Goal: Transaction & Acquisition: Purchase product/service

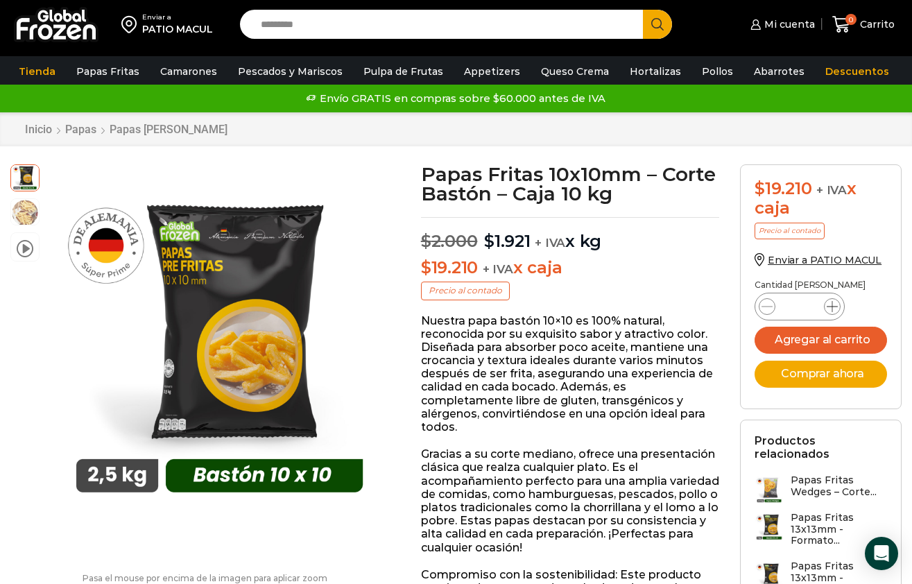
click at [832, 302] on icon at bounding box center [832, 306] width 11 height 11
click at [832, 309] on icon at bounding box center [832, 306] width 11 height 11
type input "*"
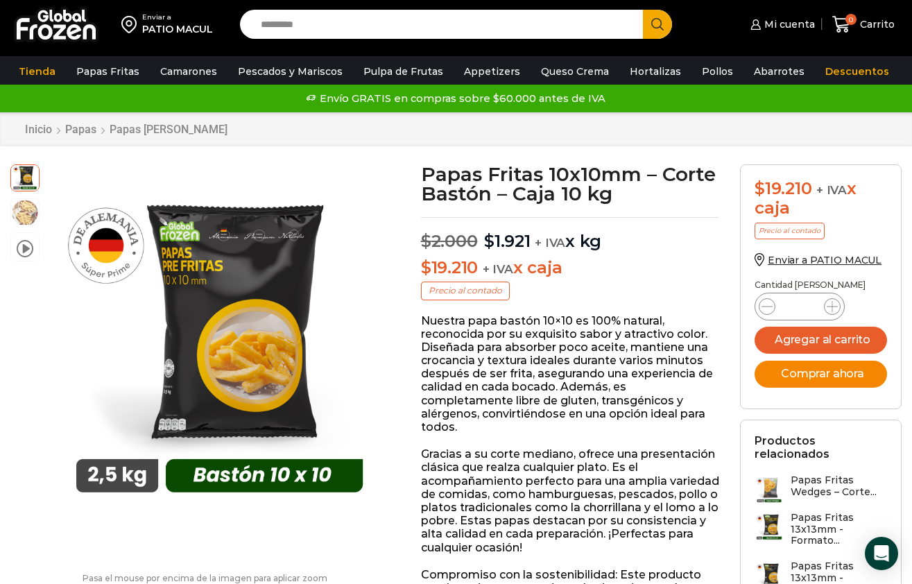
click at [830, 366] on button "Comprar ahora" at bounding box center [821, 374] width 132 height 27
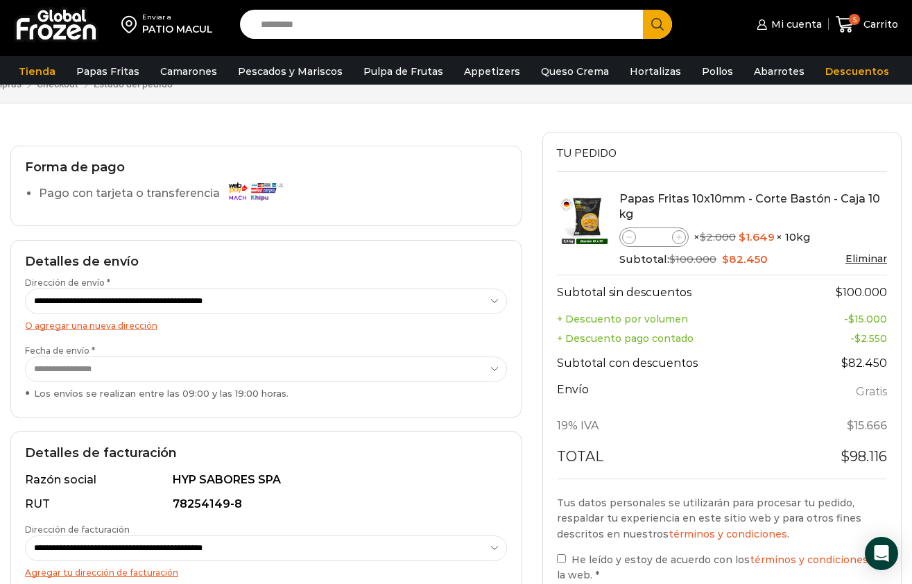
scroll to position [92, 0]
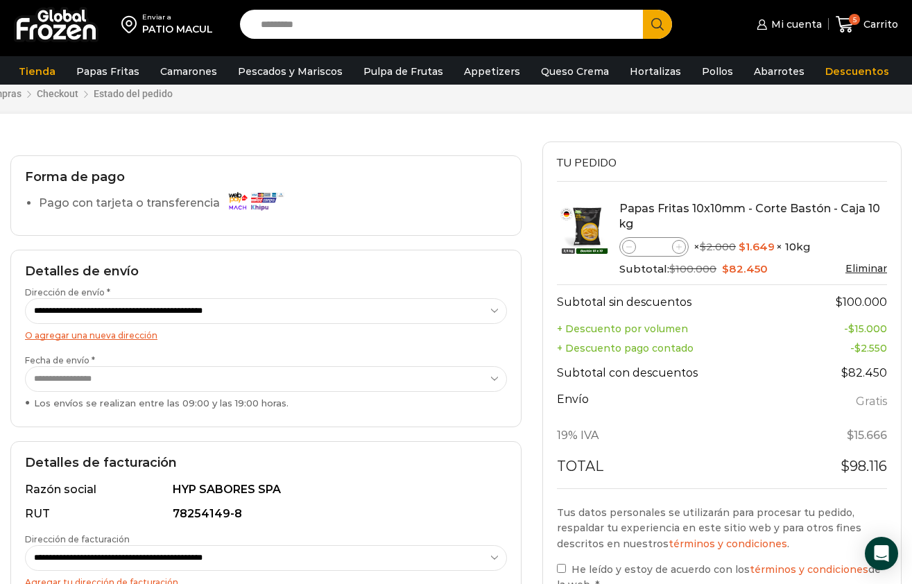
click at [350, 382] on select "**********" at bounding box center [266, 379] width 482 height 26
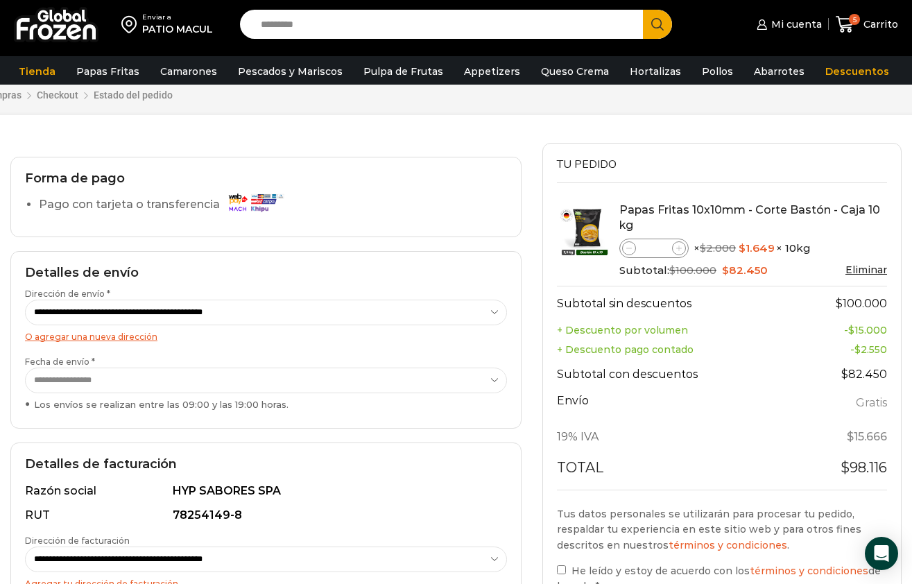
scroll to position [68, 0]
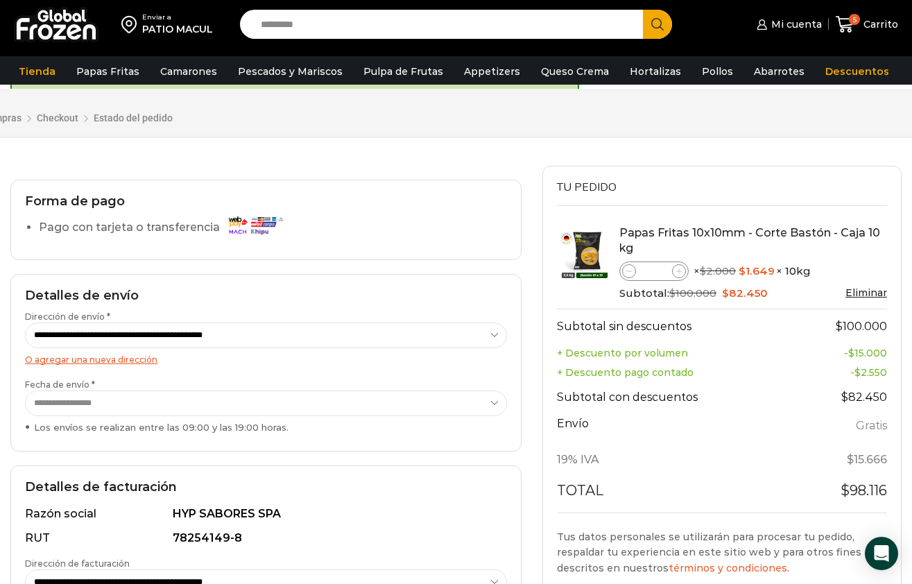
click at [151, 239] on li "Pago con tarjeta o transferencia" at bounding box center [273, 230] width 468 height 28
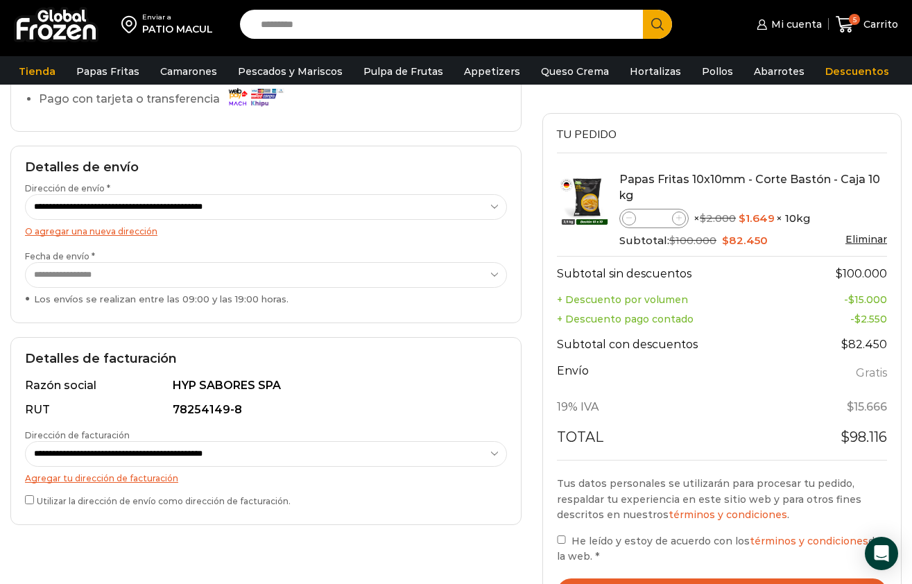
scroll to position [202, 0]
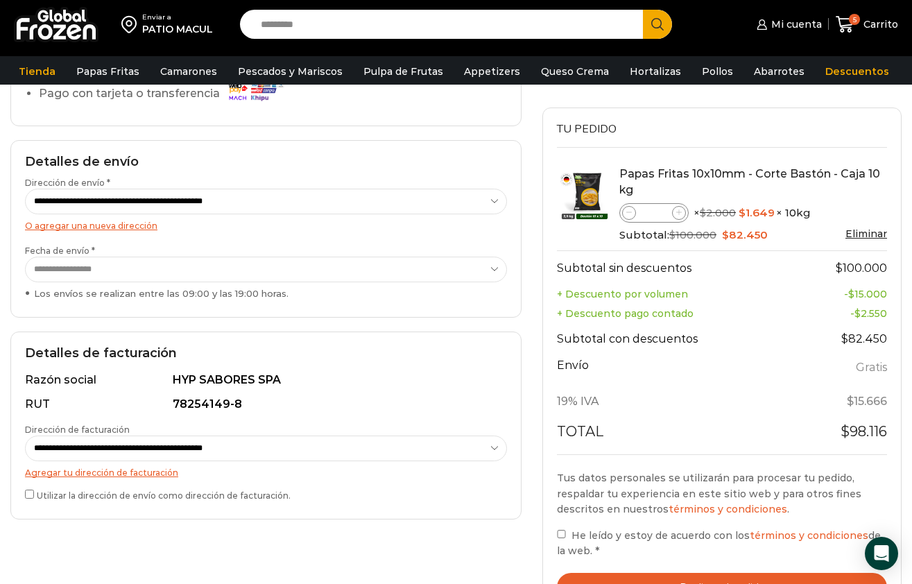
click at [629, 206] on span at bounding box center [629, 213] width 14 height 14
type input "*"
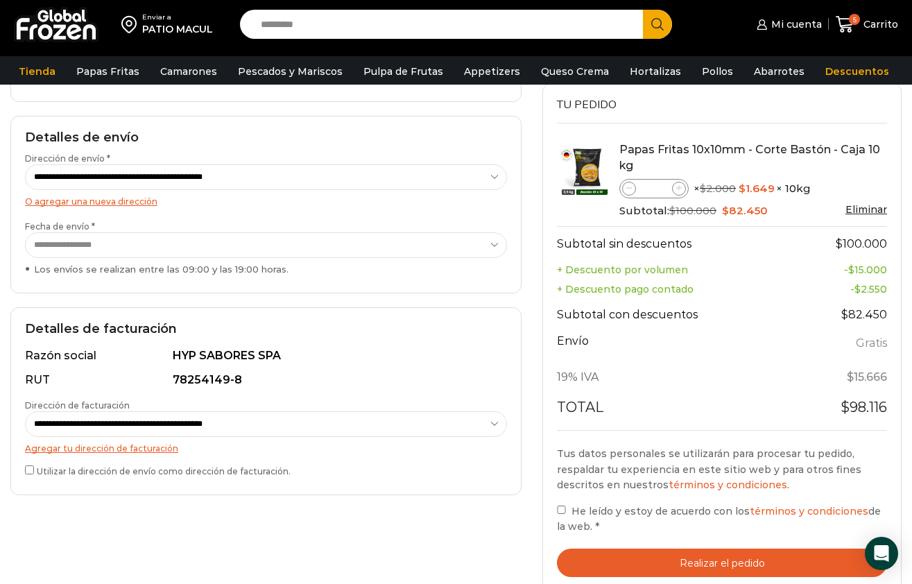
scroll to position [215, 0]
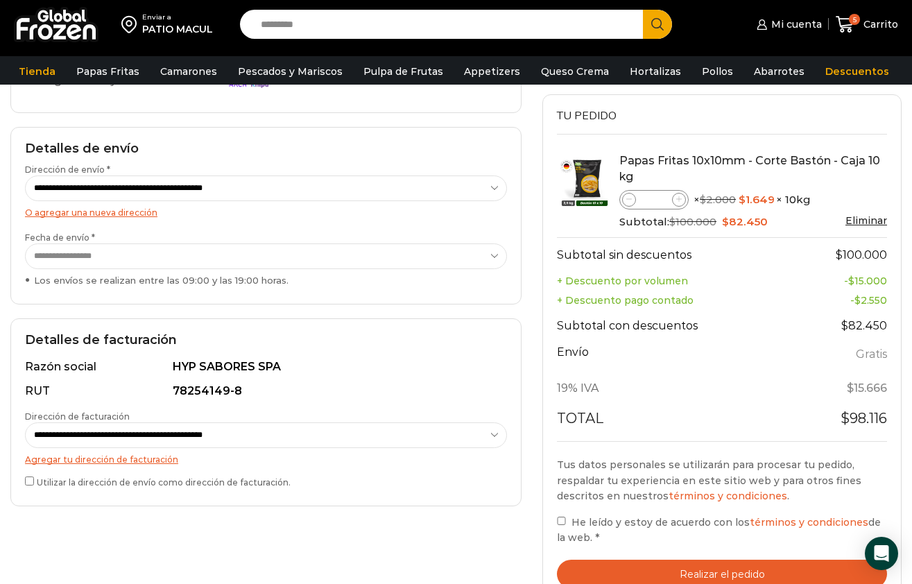
click at [777, 307] on th "+ Descuento pago contado" at bounding box center [675, 300] width 236 height 19
click at [677, 195] on span at bounding box center [679, 200] width 14 height 14
type input "*"
click at [631, 196] on icon at bounding box center [629, 199] width 6 height 6
type input "*"
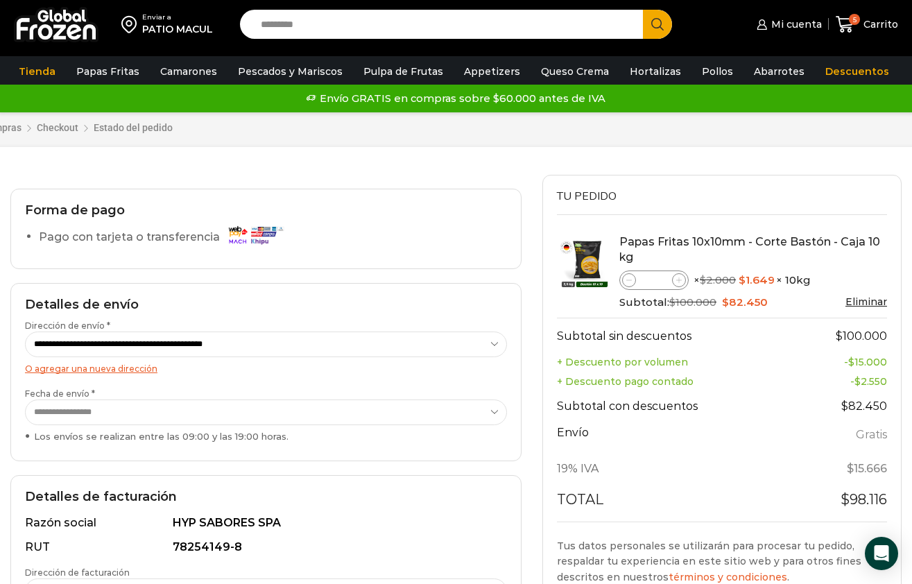
drag, startPoint x: 622, startPoint y: 276, endPoint x: 633, endPoint y: 285, distance: 14.8
click at [633, 285] on div "Papas Fritas 10x10mm - Corte Bastón - Caja 10 kg cantidad *" at bounding box center [653, 280] width 69 height 19
click at [633, 285] on span at bounding box center [629, 280] width 14 height 14
type input "*"
click at [687, 488] on th "Total" at bounding box center [675, 504] width 236 height 36
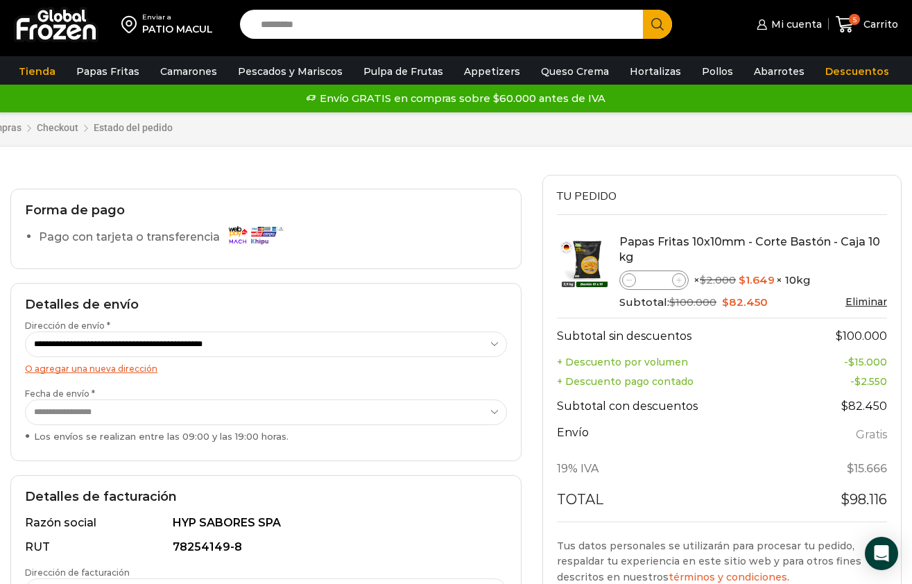
click at [586, 327] on th "Subtotal sin descuentos" at bounding box center [675, 335] width 236 height 34
click at [532, 101] on div "Envío GRATIS en compras sobre $60.000 antes de IVA Envío GRATIS en compras sobr…" at bounding box center [456, 98] width 908 height 21
click at [506, 181] on div at bounding box center [265, 182] width 511 height 14
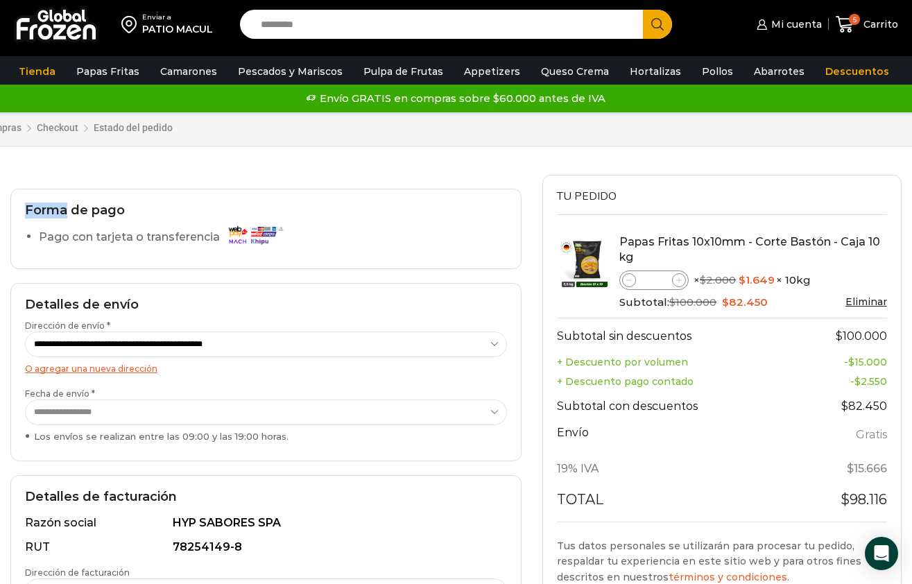
click at [506, 181] on div at bounding box center [265, 182] width 511 height 14
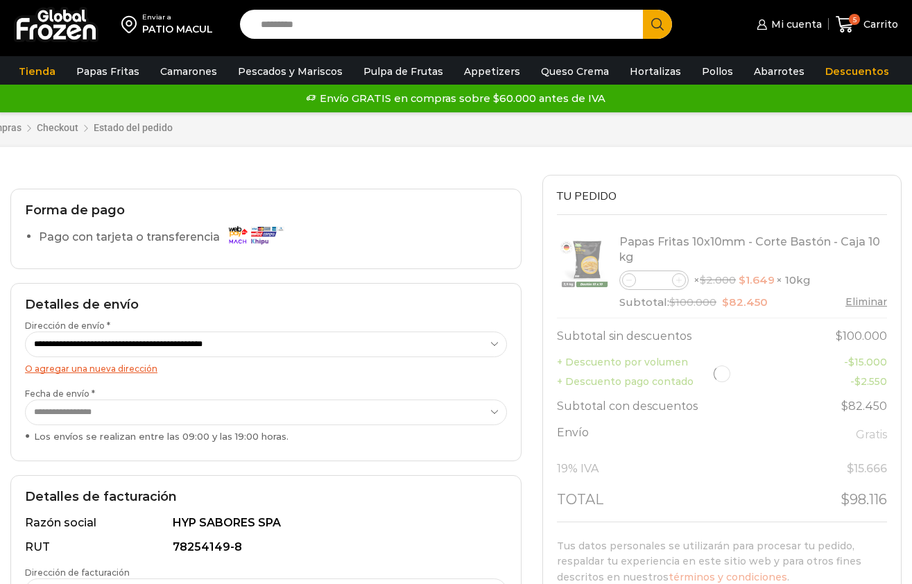
click at [631, 277] on div at bounding box center [722, 374] width 330 height 296
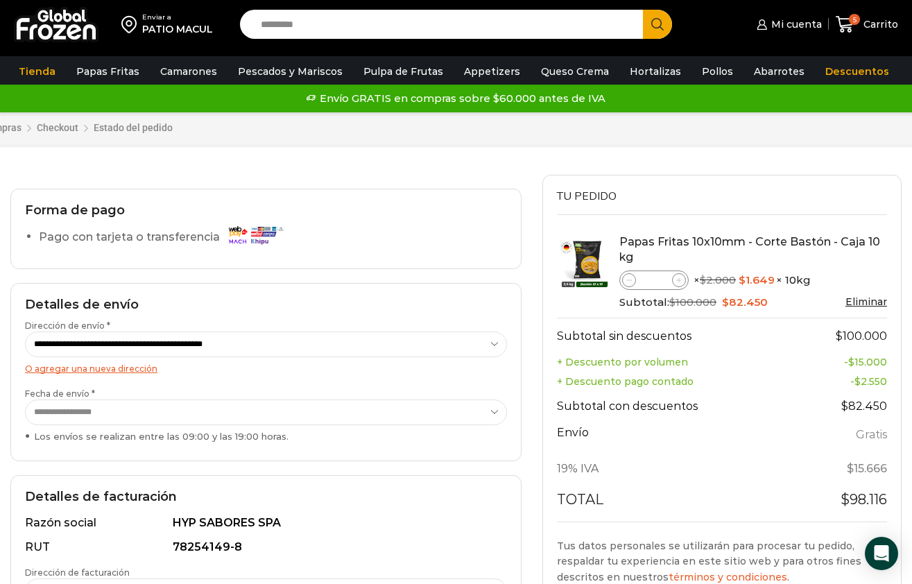
click at [631, 277] on icon at bounding box center [629, 280] width 6 height 6
type input "*"
click at [814, 441] on li "Gratis" at bounding box center [840, 437] width 94 height 24
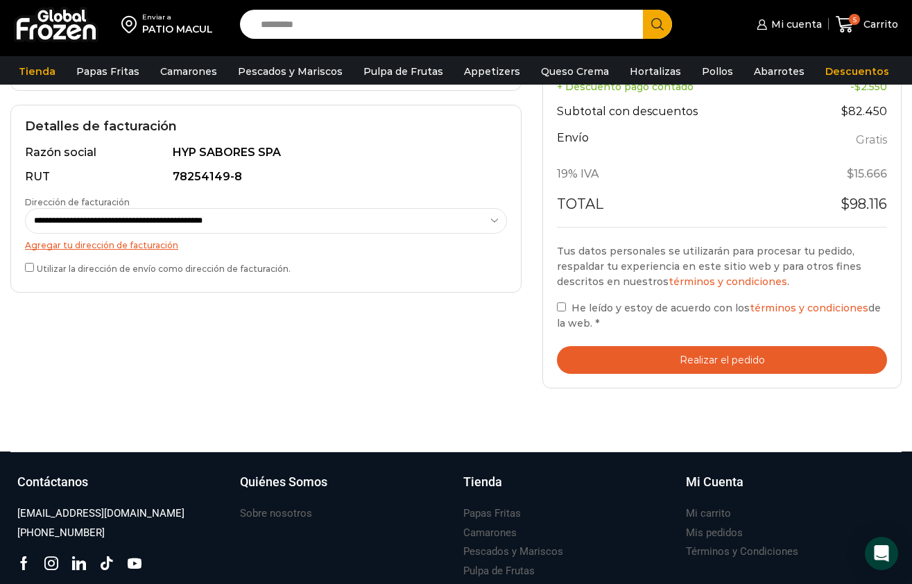
scroll to position [379, 0]
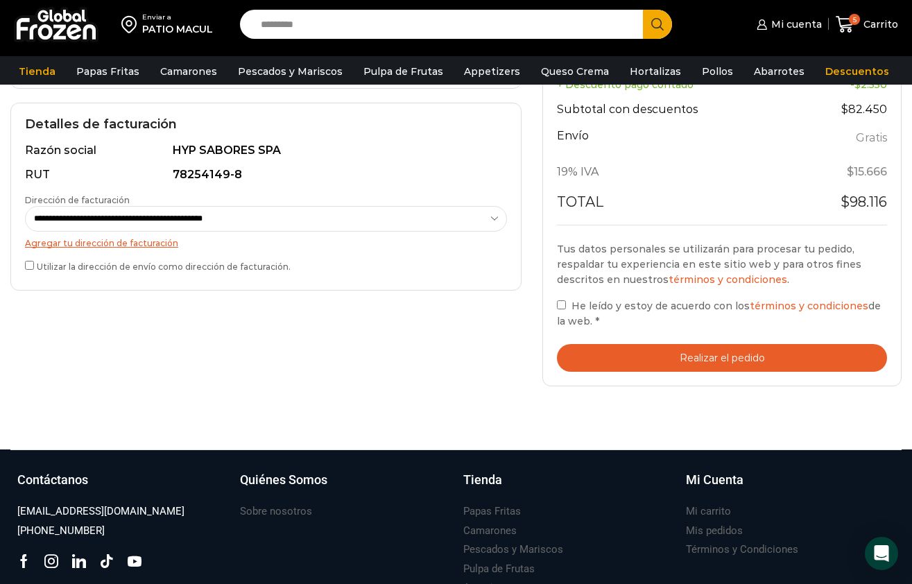
click at [783, 348] on button "Realizar el pedido" at bounding box center [722, 358] width 330 height 28
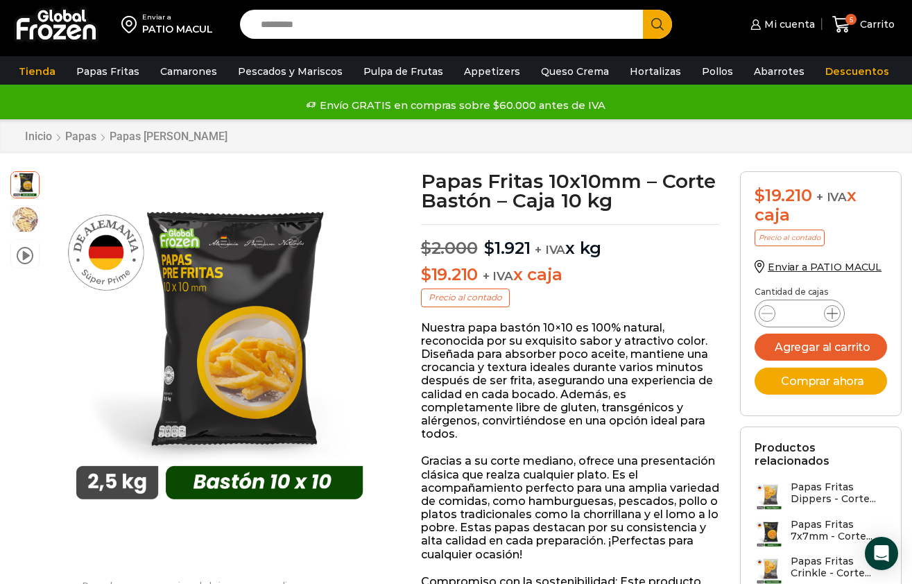
click at [834, 311] on icon at bounding box center [832, 313] width 11 height 11
type input "*"
click at [829, 344] on button "Agregar al carrito" at bounding box center [821, 347] width 132 height 27
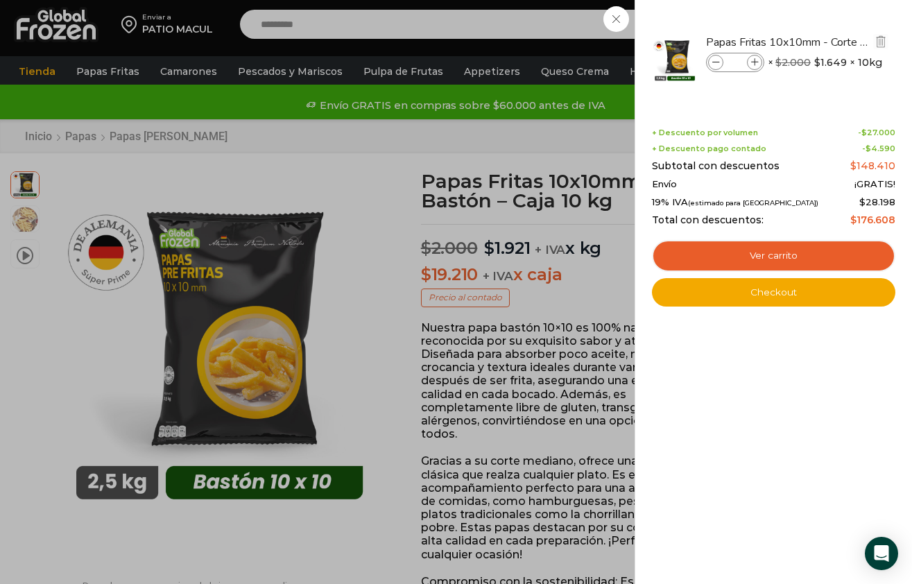
click at [721, 64] on span at bounding box center [715, 62] width 15 height 15
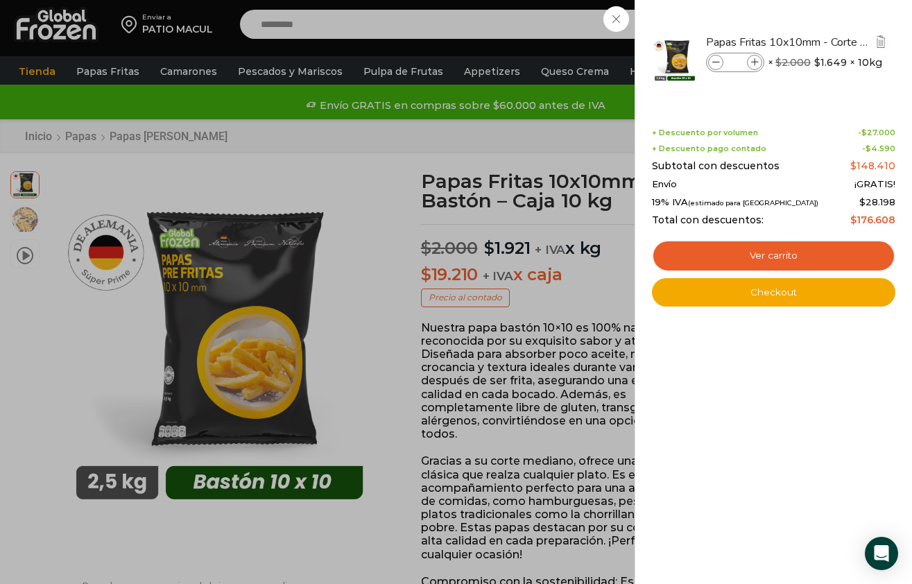
type input "*"
click at [773, 248] on link "Ver carrito" at bounding box center [773, 256] width 243 height 32
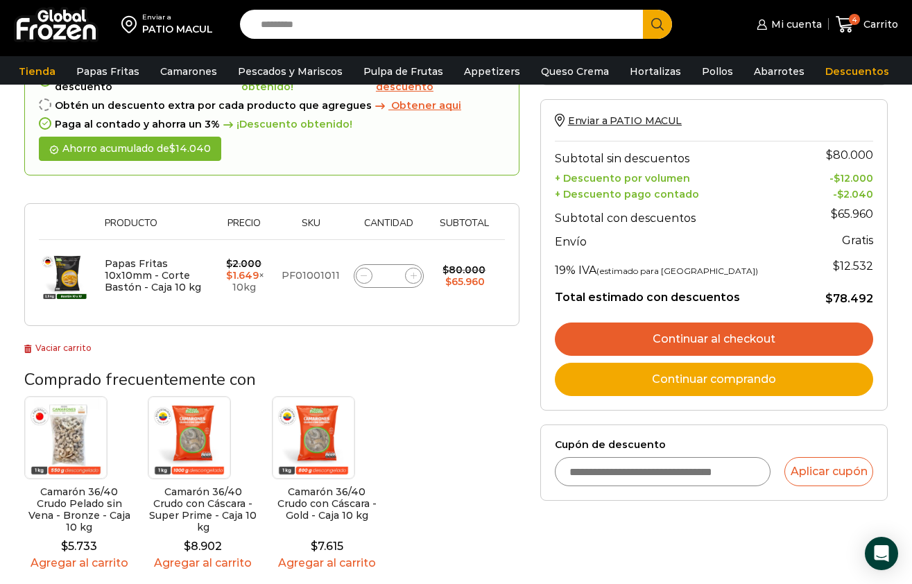
scroll to position [150, 0]
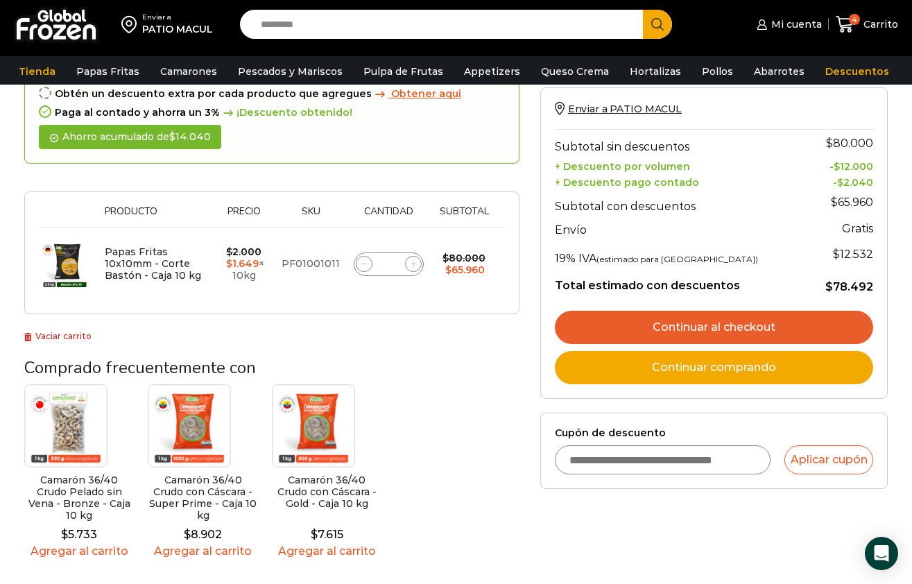
drag, startPoint x: 924, startPoint y: 305, endPoint x: 924, endPoint y: 383, distance: 77.7
click at [911, 383] on html "WordPress WooCommerce Themes Enviar a PATIO MACUL Search input Search Mi cuenta" at bounding box center [456, 393] width 912 height 1087
click at [698, 63] on link "Pollos" at bounding box center [717, 71] width 45 height 26
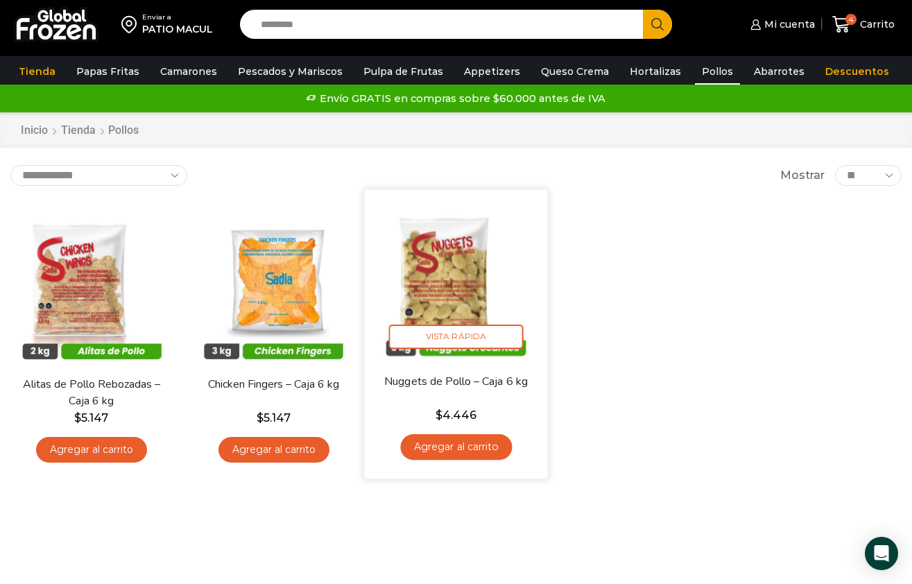
click at [493, 444] on link "Agregar al carrito" at bounding box center [456, 447] width 112 height 26
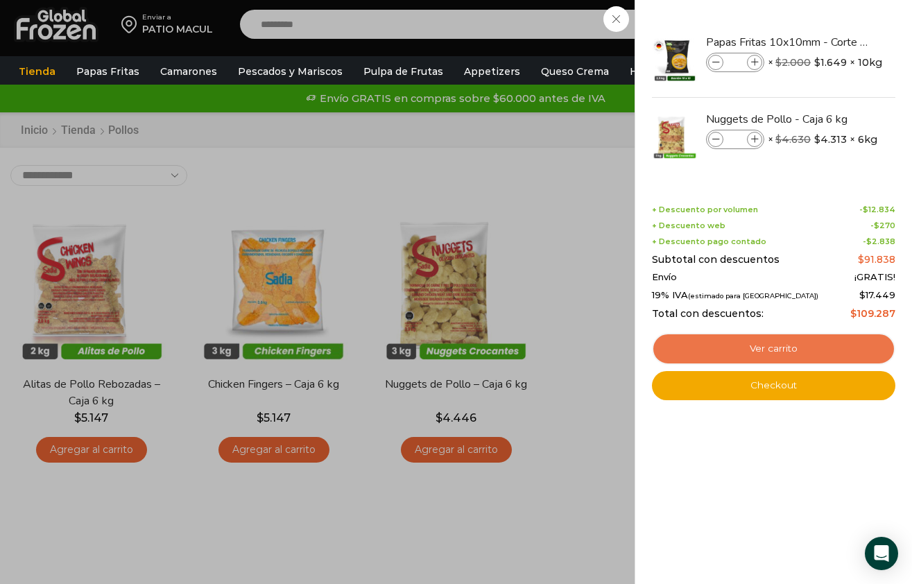
click at [801, 342] on link "Ver carrito" at bounding box center [773, 349] width 243 height 32
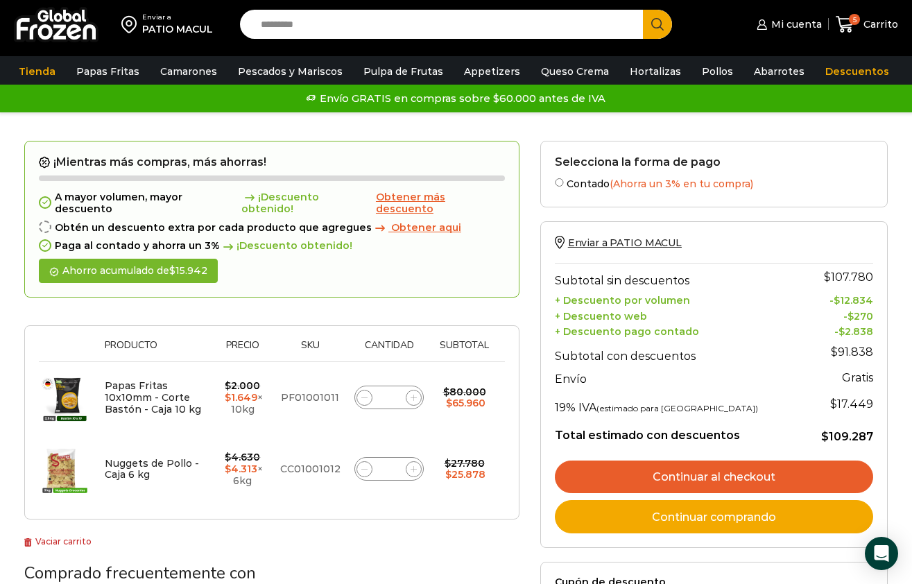
click at [123, 509] on div "¡Mientras más compras, más ahorras! A mayor volumen, mayor descuento ¡Descuento…" at bounding box center [271, 345] width 495 height 409
click at [790, 483] on link "Continuar al checkout" at bounding box center [714, 477] width 318 height 33
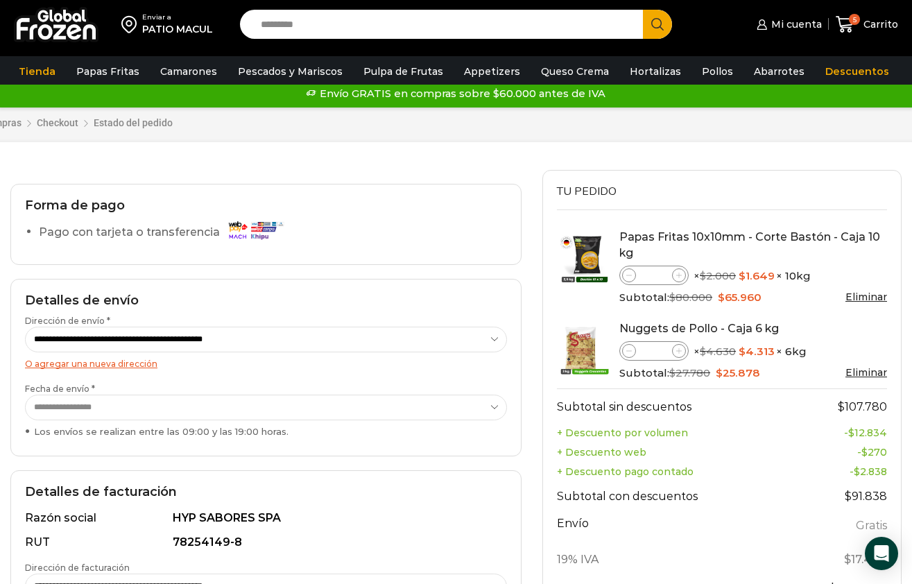
scroll to position [15, 0]
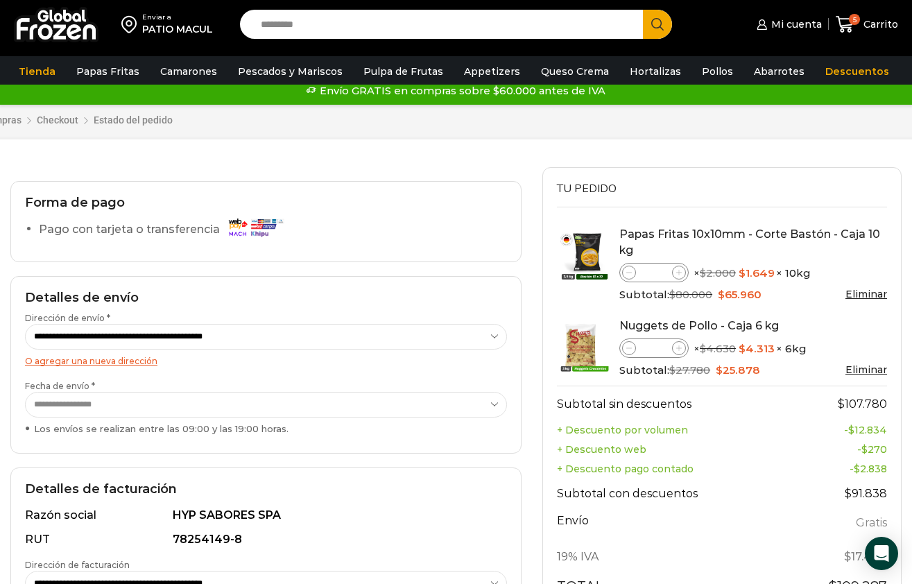
click at [679, 346] on icon at bounding box center [679, 348] width 6 height 6
click at [825, 395] on td "$ 107.780" at bounding box center [841, 403] width 94 height 34
click at [629, 349] on icon at bounding box center [629, 348] width 6 height 6
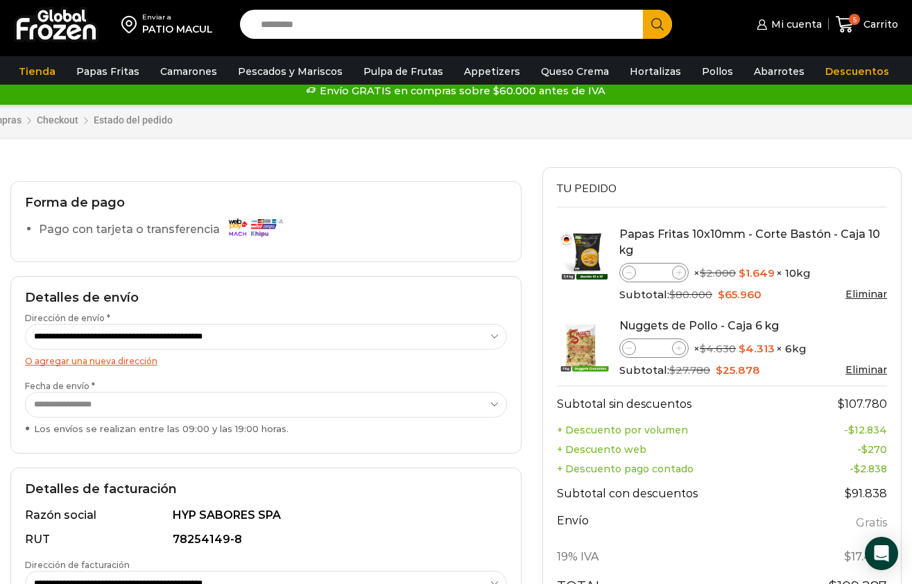
type input "*"
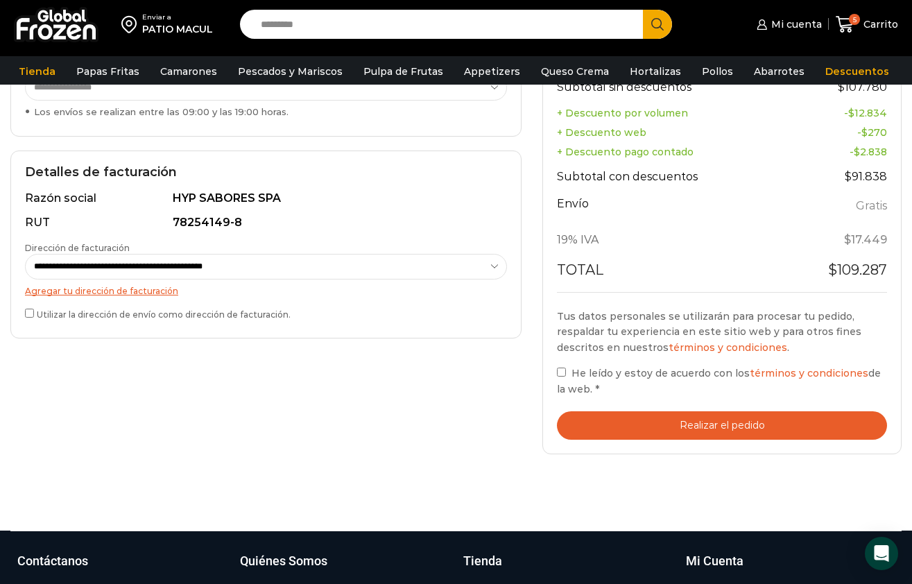
scroll to position [330, 0]
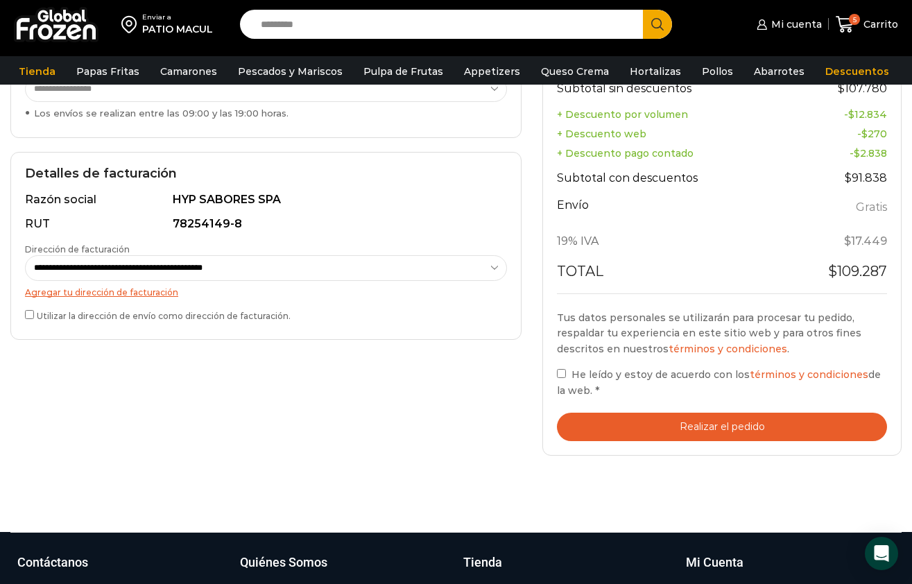
click at [562, 366] on label "He leído y estoy de acuerdo con los términos y condiciones de la web. *" at bounding box center [722, 382] width 330 height 32
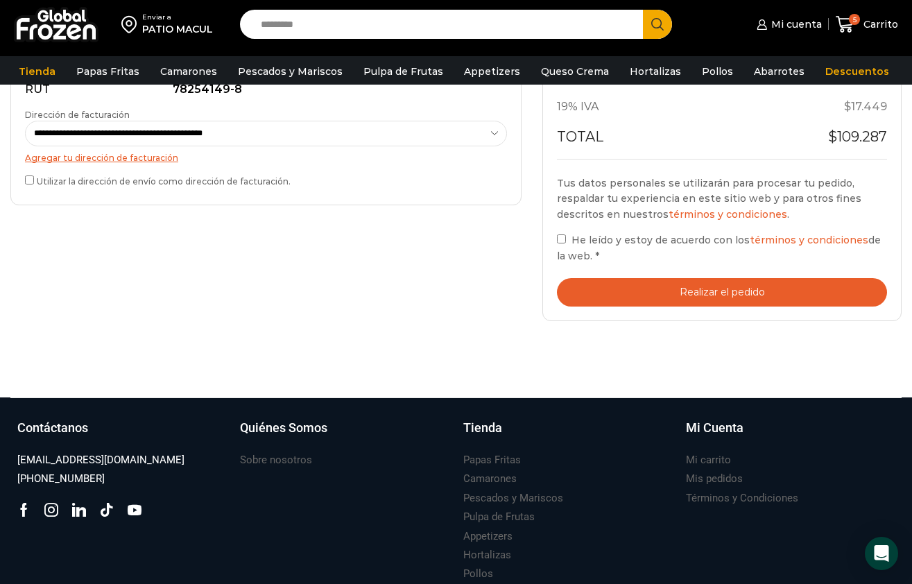
scroll to position [465, 0]
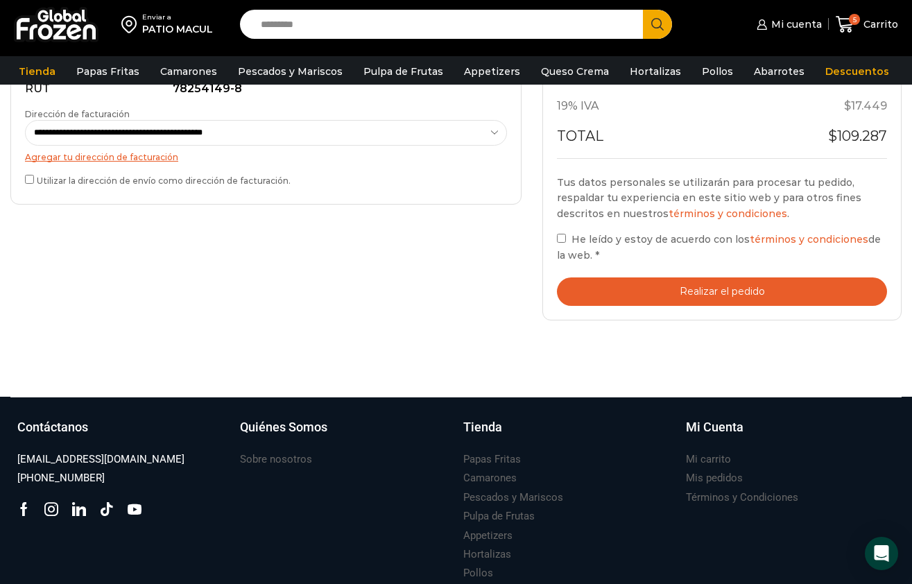
click at [788, 300] on button "Realizar el pedido" at bounding box center [722, 291] width 330 height 28
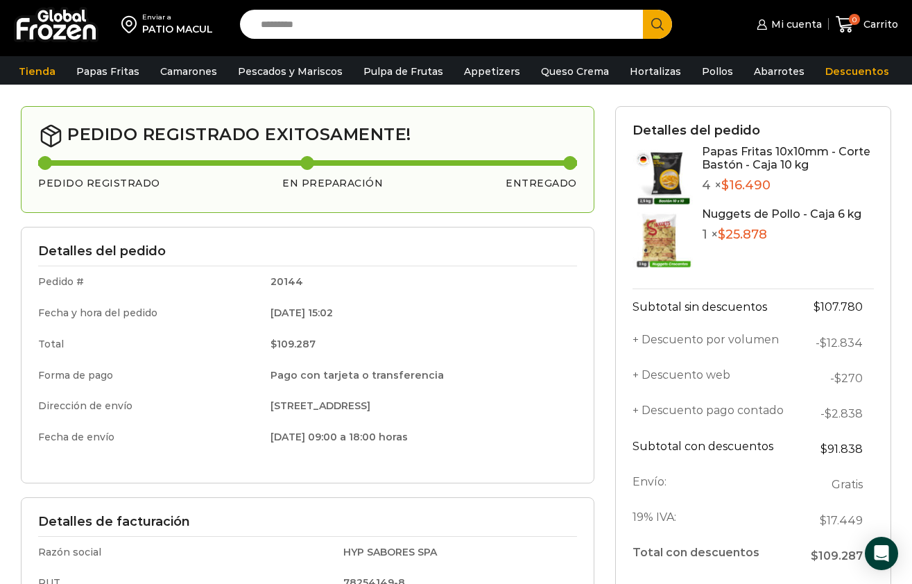
scroll to position [40, 0]
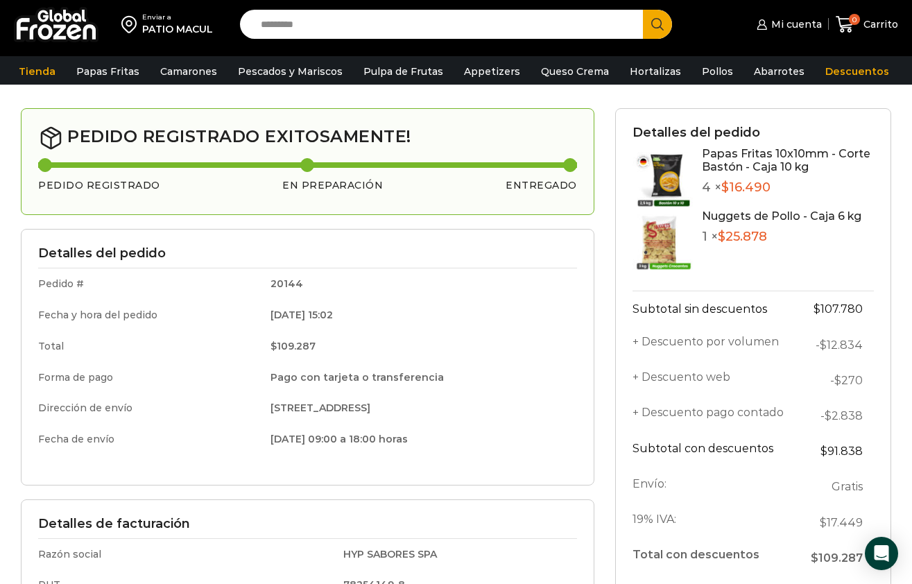
drag, startPoint x: 924, startPoint y: 282, endPoint x: 923, endPoint y: 302, distance: 20.1
click at [911, 302] on html "WordPress WooCommerce Themes Enviar a PATIO MACUL Search input Search Mi cuenta" at bounding box center [456, 515] width 912 height 1111
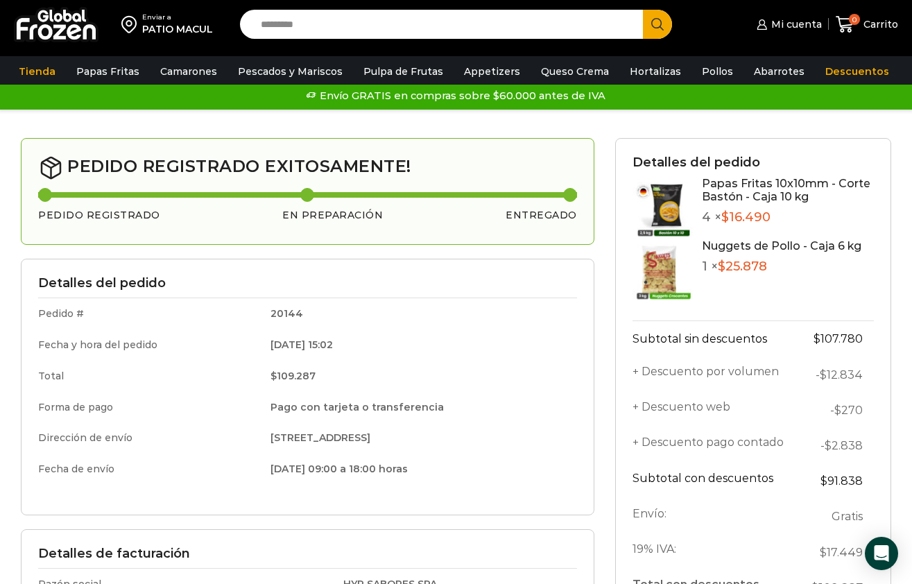
scroll to position [0, 0]
